Goal: Obtain resource: Obtain resource

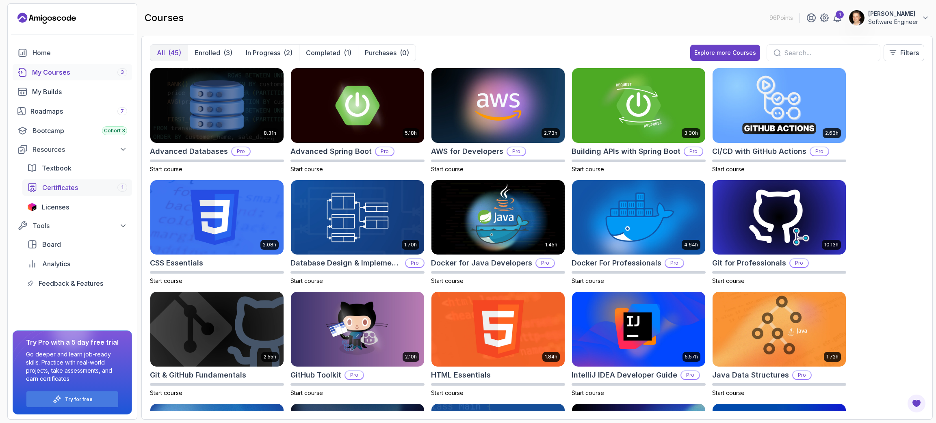
click at [51, 187] on span "Certificates" at bounding box center [60, 188] width 36 height 10
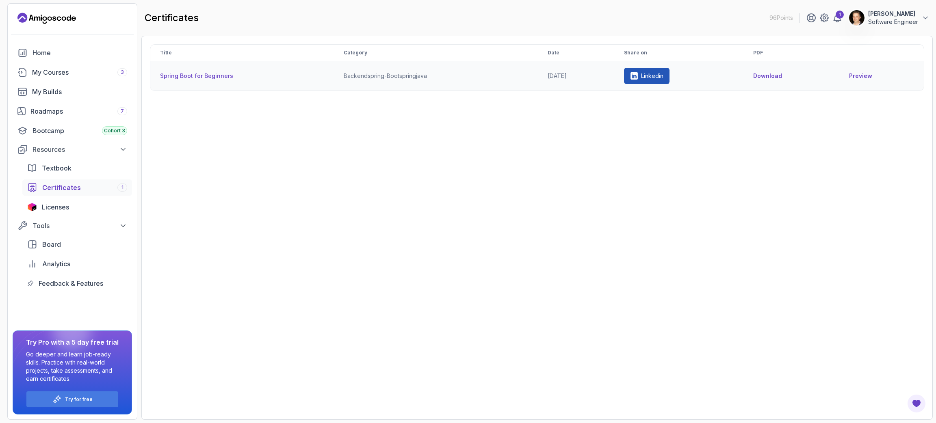
click at [855, 74] on link "Preview" at bounding box center [881, 76] width 65 height 8
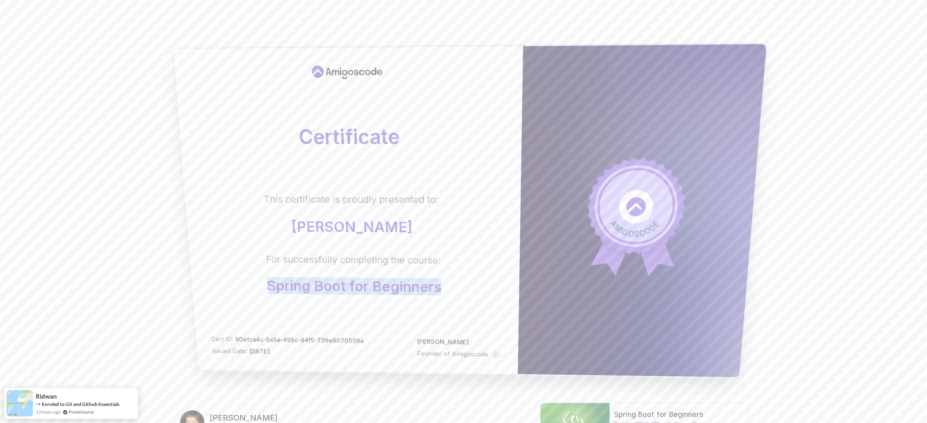
drag, startPoint x: 282, startPoint y: 283, endPoint x: 448, endPoint y: 292, distance: 166.0
click at [448, 292] on div "This certificate is proudly presented to: [PERSON_NAME] For successfully comple…" at bounding box center [352, 244] width 304 height 102
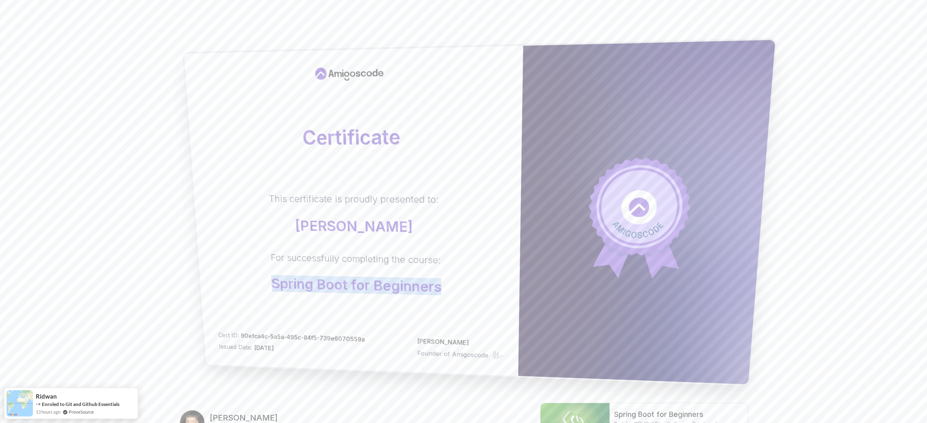
copy p "Spring Boot for Beginners"
